Goal: Connect with others

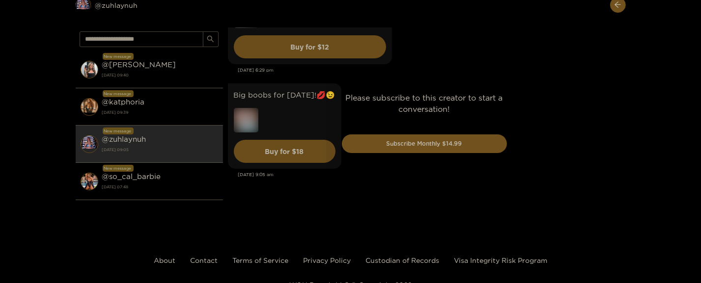
scroll to position [3435, 0]
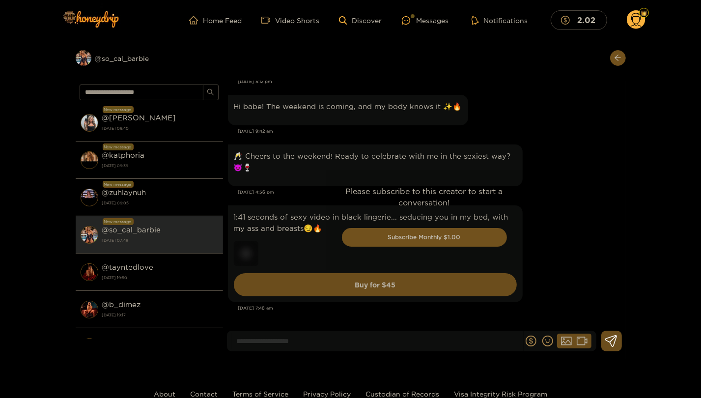
scroll to position [2128, 0]
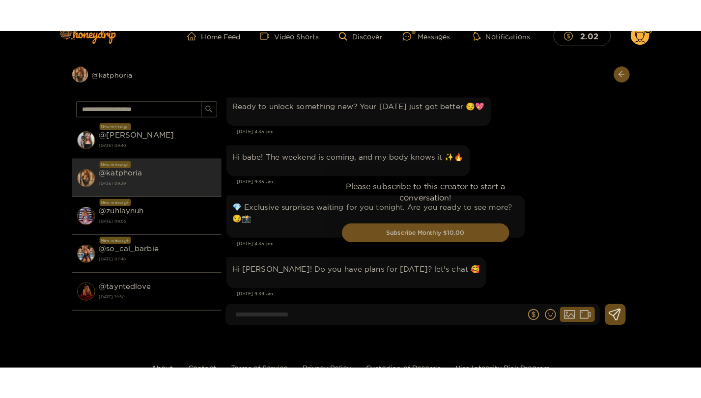
scroll to position [2438, 0]
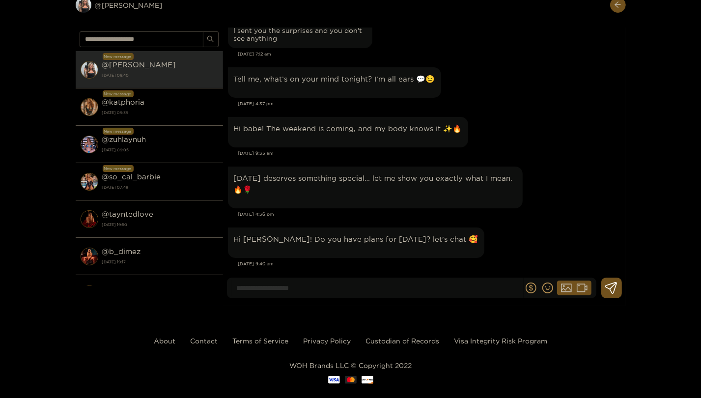
scroll to position [34825, 0]
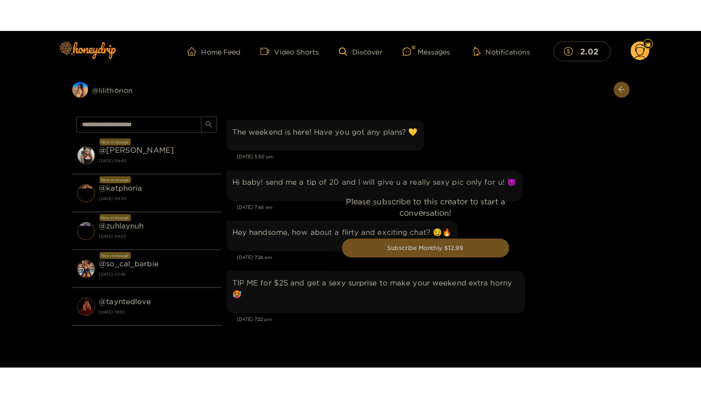
scroll to position [1109, 0]
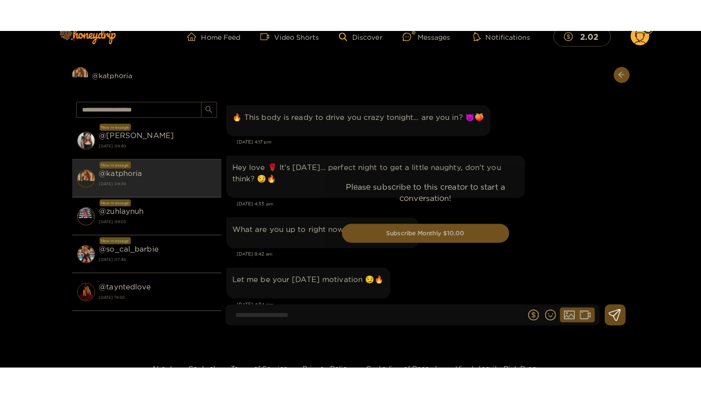
scroll to position [2392, 0]
